Goal: Task Accomplishment & Management: Use online tool/utility

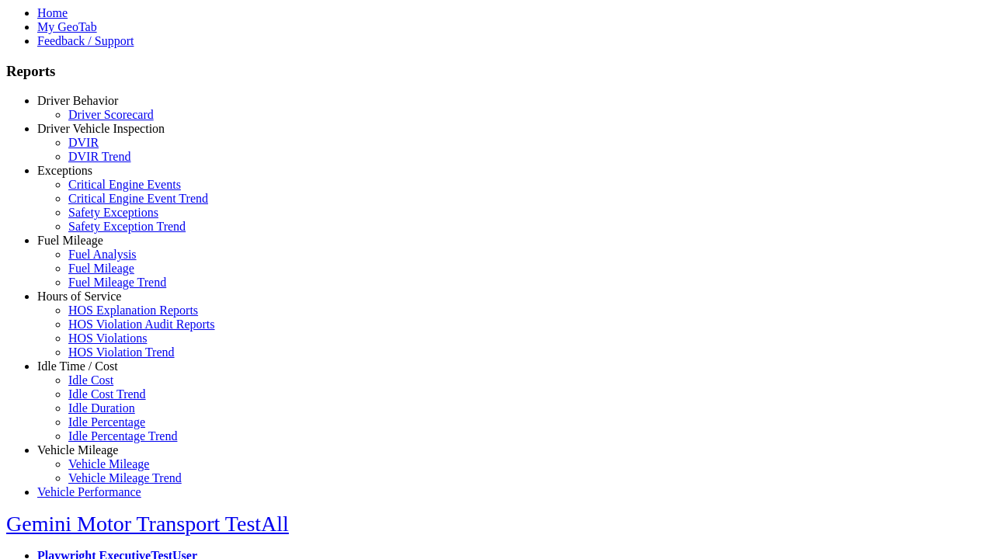
click at [89, 373] on link "Idle Time / Cost" at bounding box center [77, 366] width 81 height 13
click at [101, 387] on link "Idle Cost" at bounding box center [90, 380] width 45 height 13
select select "**********"
select select
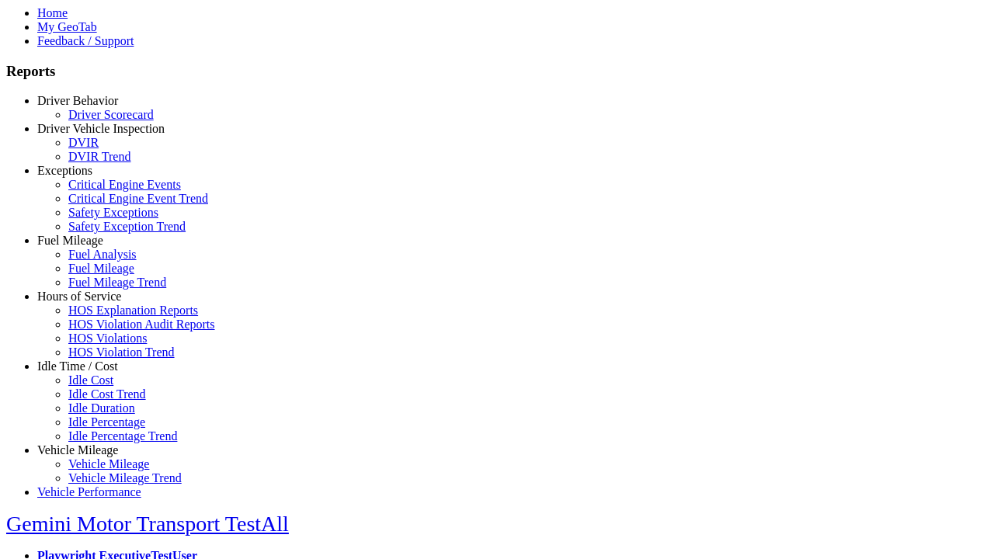
select select
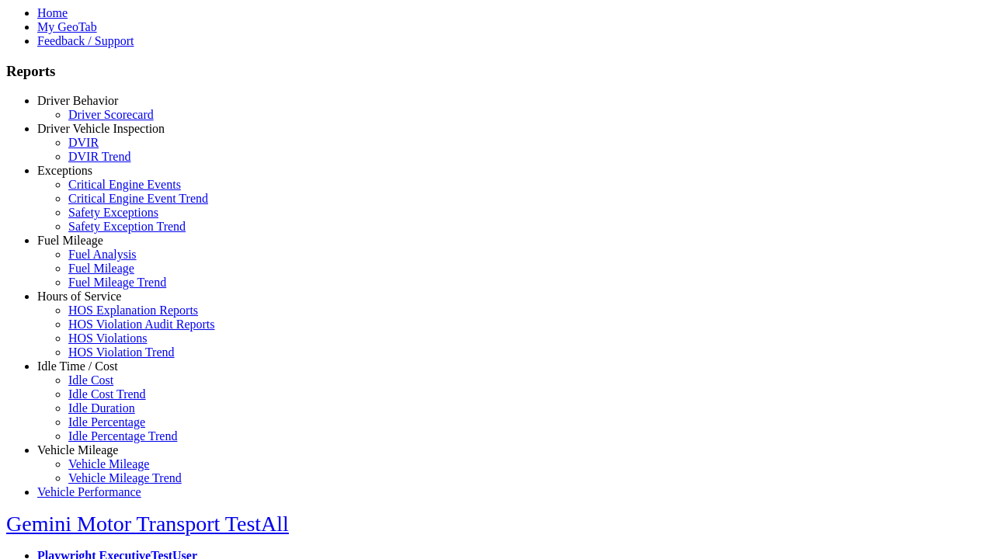
select select
